Goal: Transaction & Acquisition: Purchase product/service

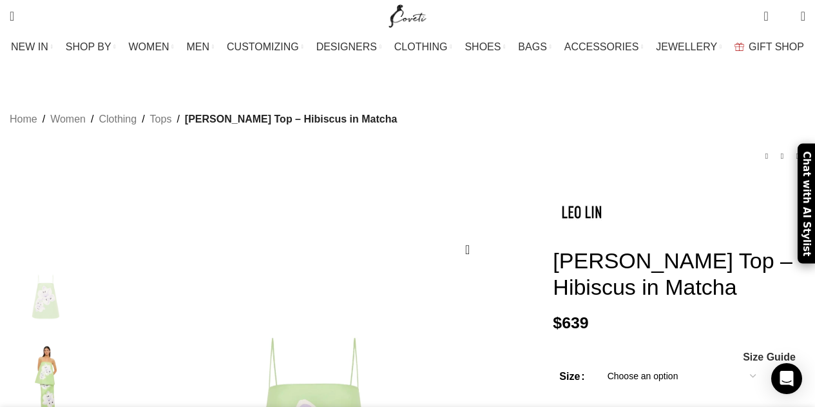
select select "10-[GEOGRAPHIC_DATA]"
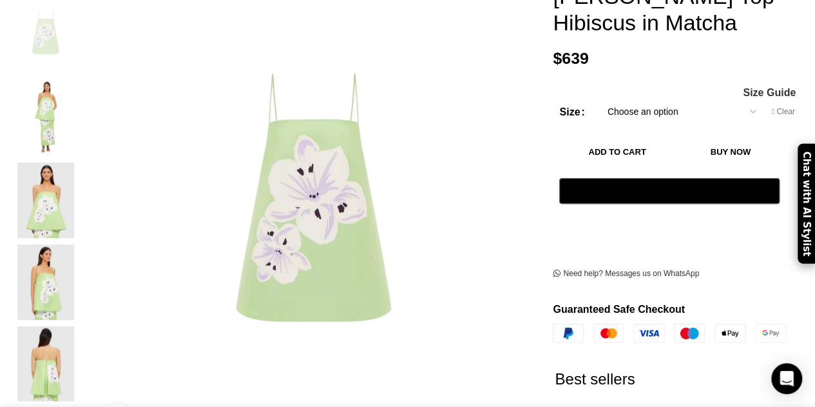
scroll to position [0, 135]
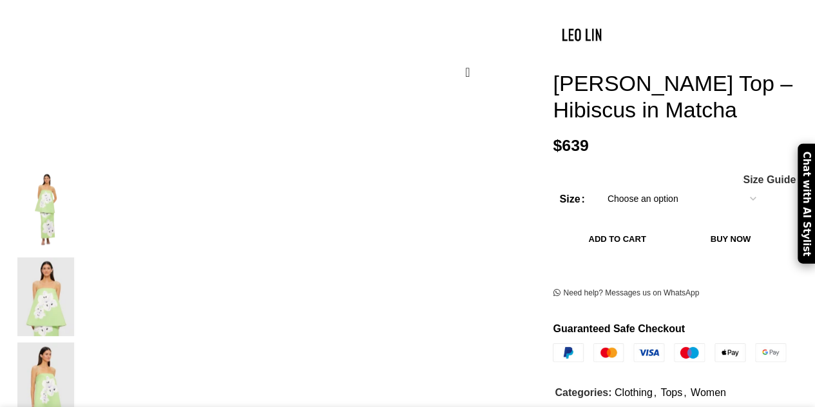
scroll to position [135, 0]
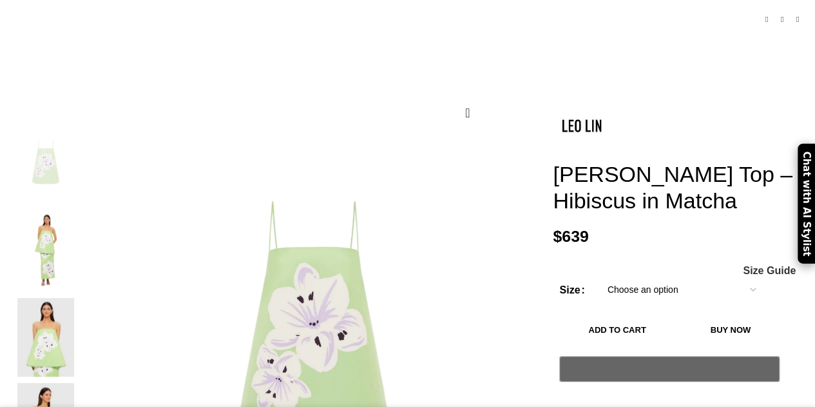
click at [657, 227] on p "$ 639" at bounding box center [679, 236] width 253 height 19
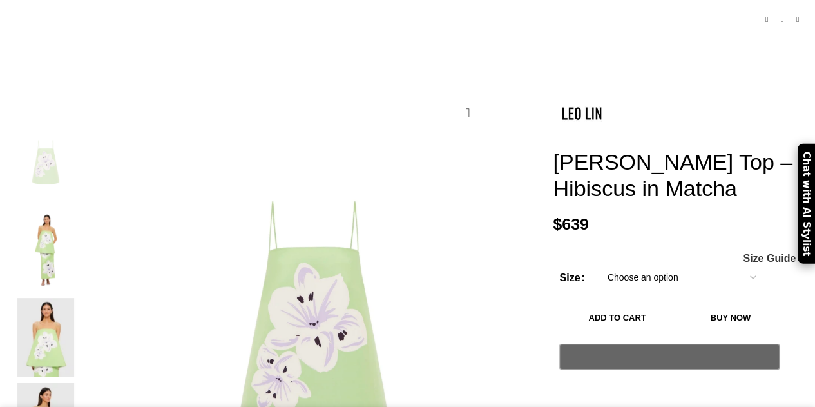
click at [641, 264] on select "Choose an option 4 UK 6 UK 8 UK 10 UK 12 UK 14 UK 16 UK" at bounding box center [682, 277] width 168 height 27
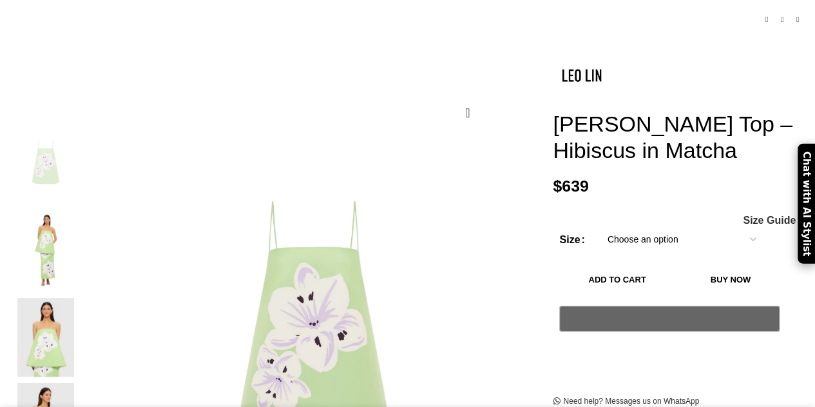
click at [598, 226] on select "Choose an option 4 UK 6 UK 8 UK 10 UK 12 UK 14 UK 16 UK" at bounding box center [682, 239] width 168 height 27
select select "10-[GEOGRAPHIC_DATA]"
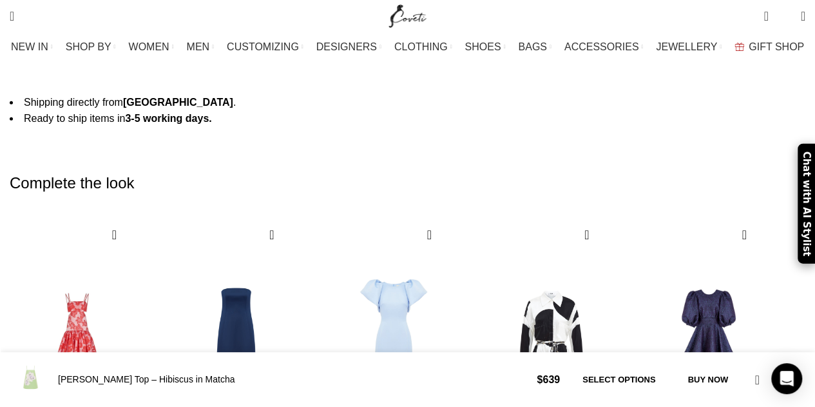
scroll to position [0, 135]
